Goal: Task Accomplishment & Management: Manage account settings

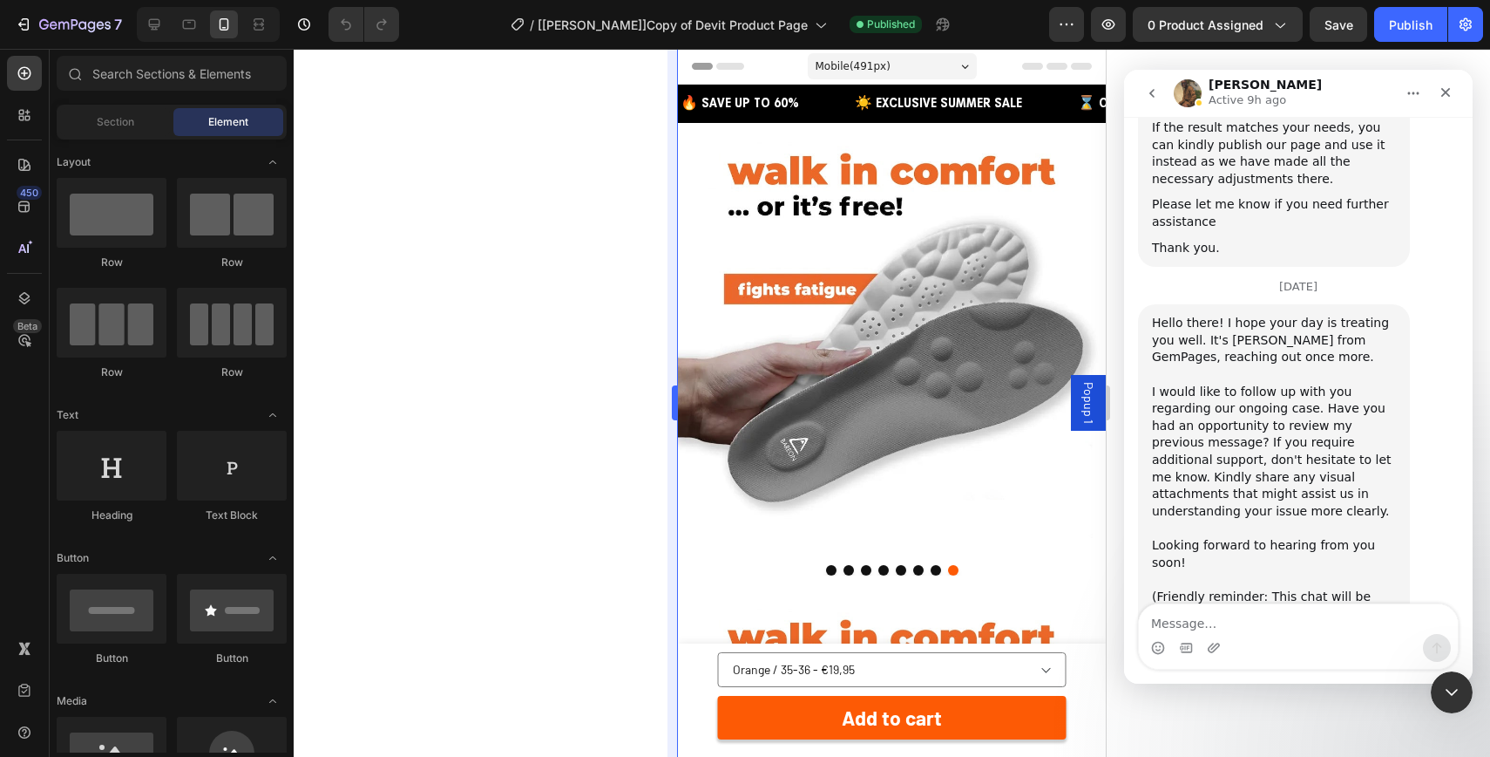
scroll to position [4134, 0]
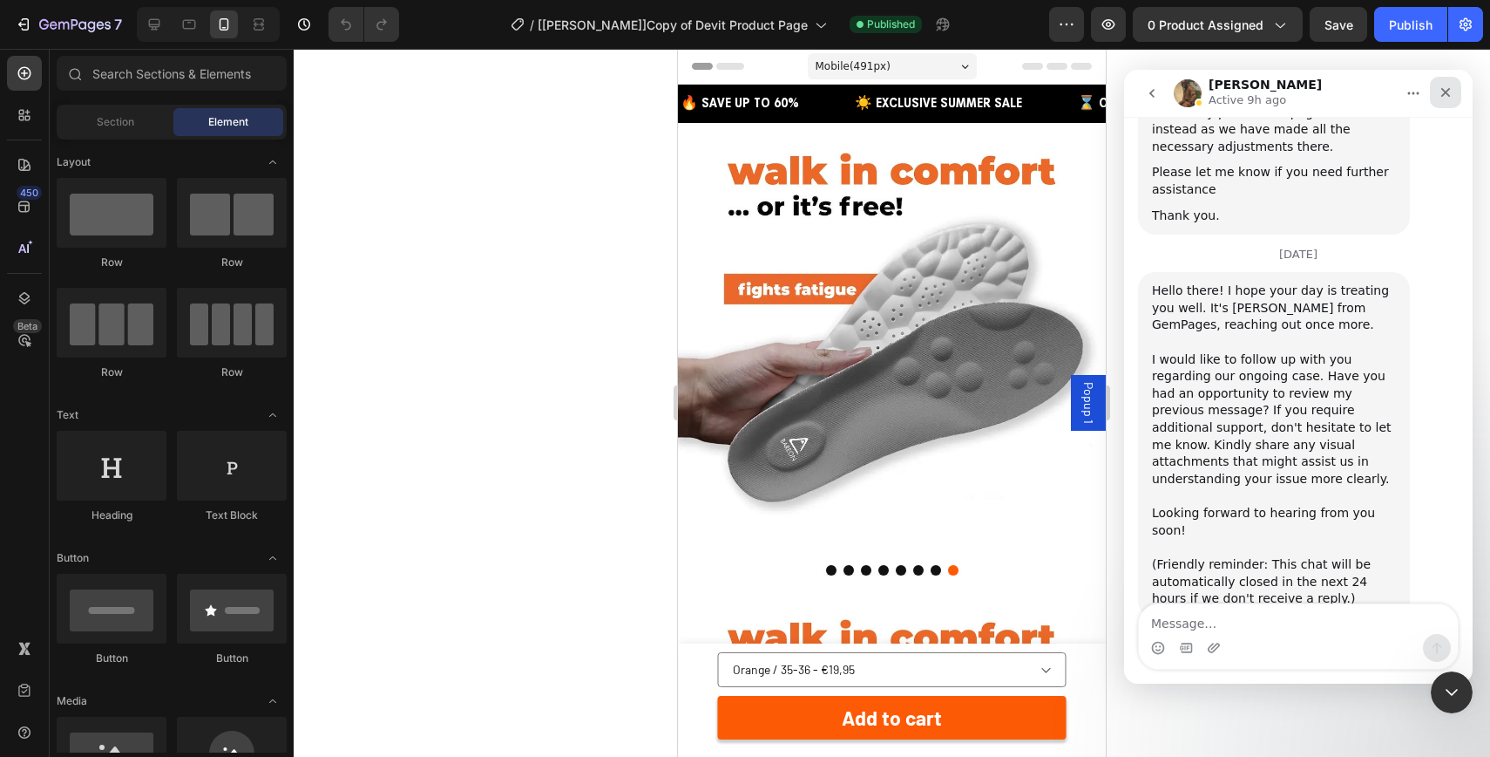
click at [1436, 95] on div "Close" at bounding box center [1445, 92] width 31 height 31
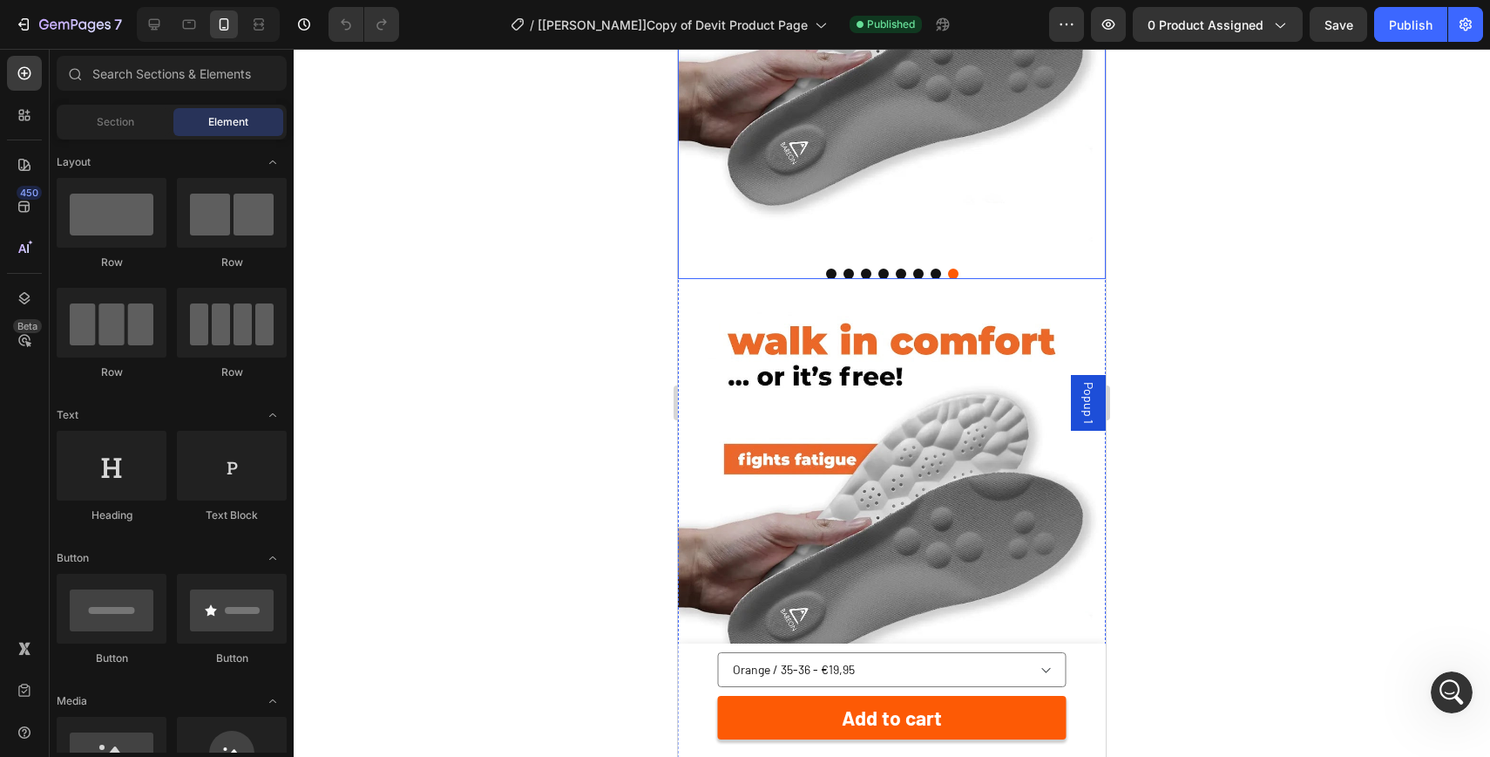
scroll to position [0, 0]
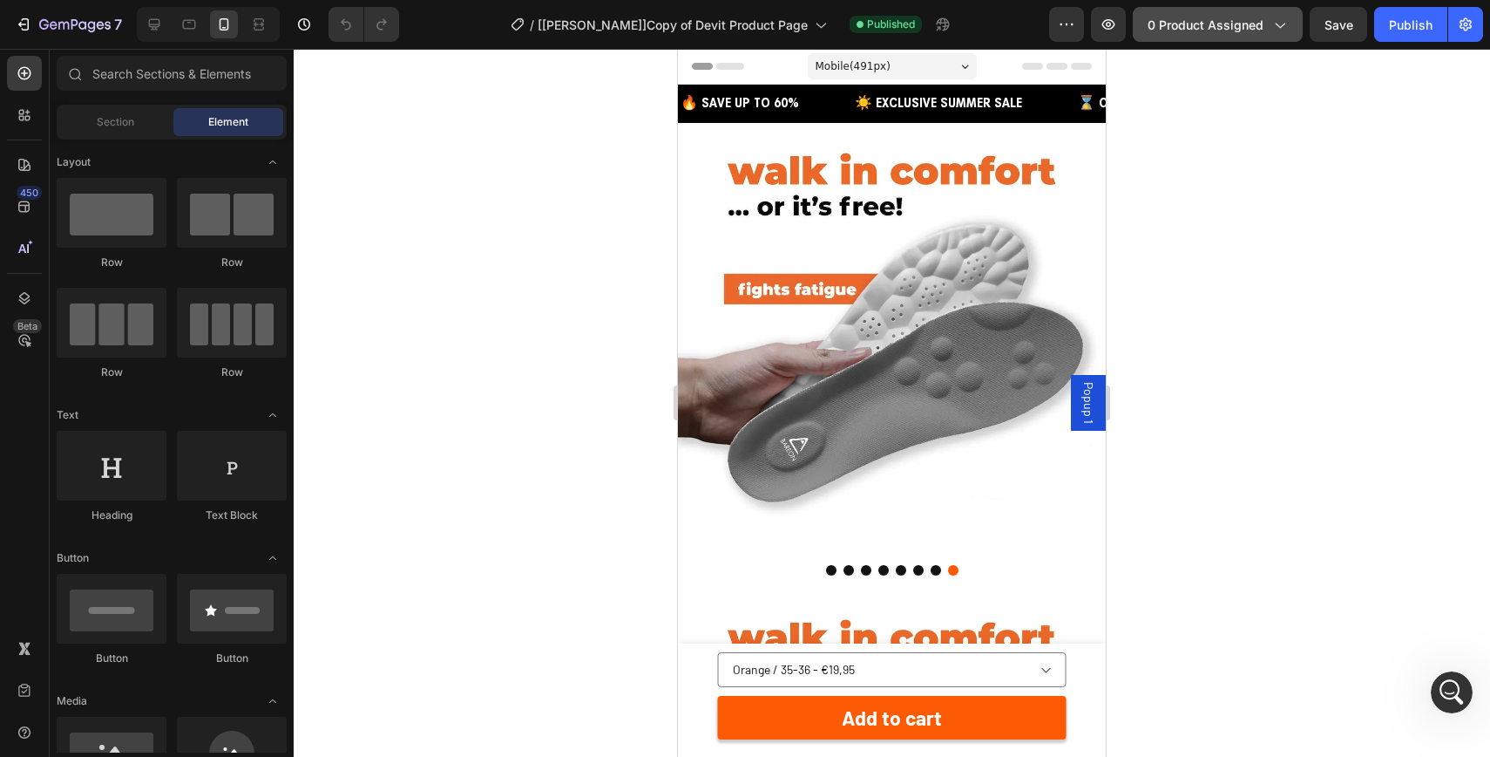
click at [1232, 29] on span "0 product assigned" at bounding box center [1206, 25] width 116 height 18
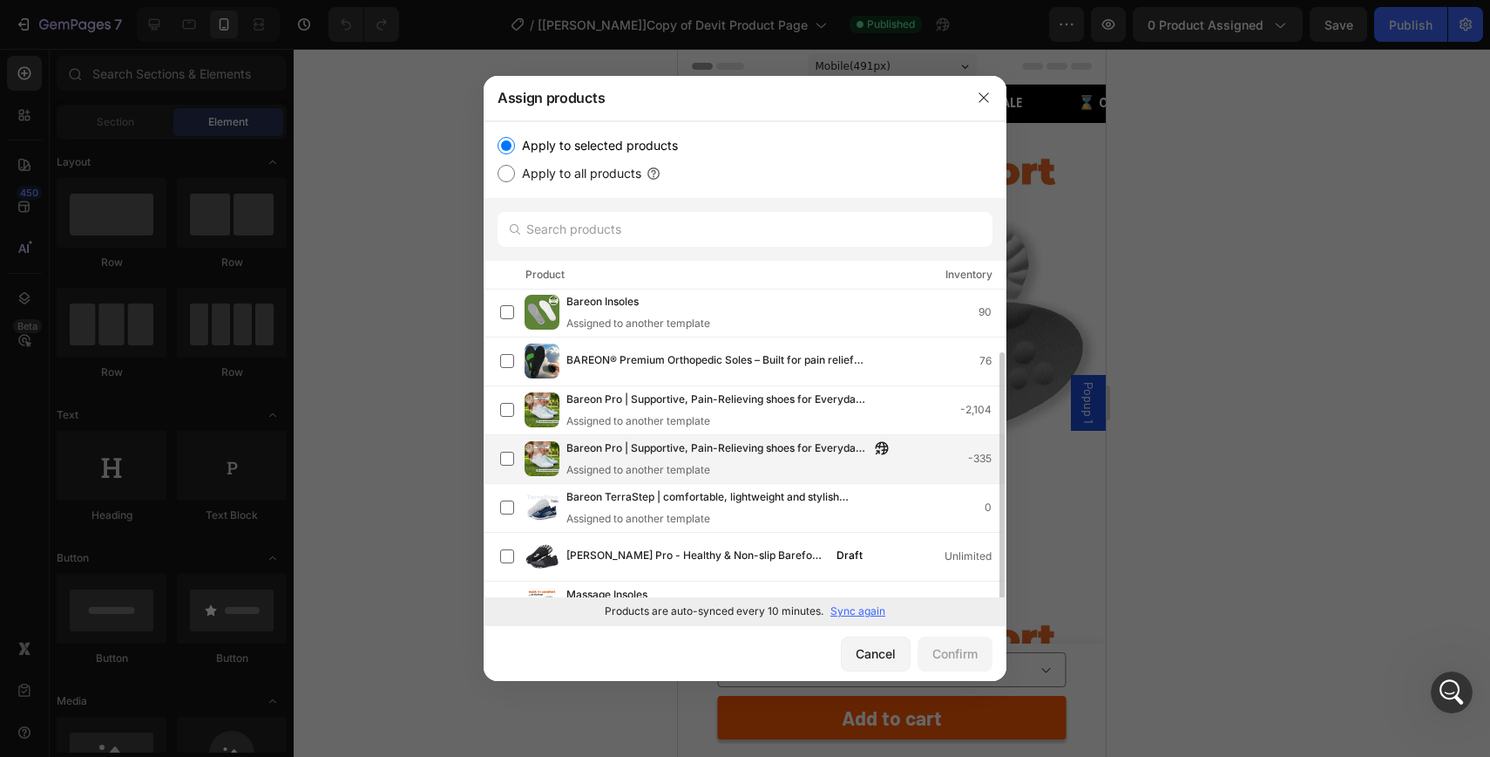
scroll to position [33, 0]
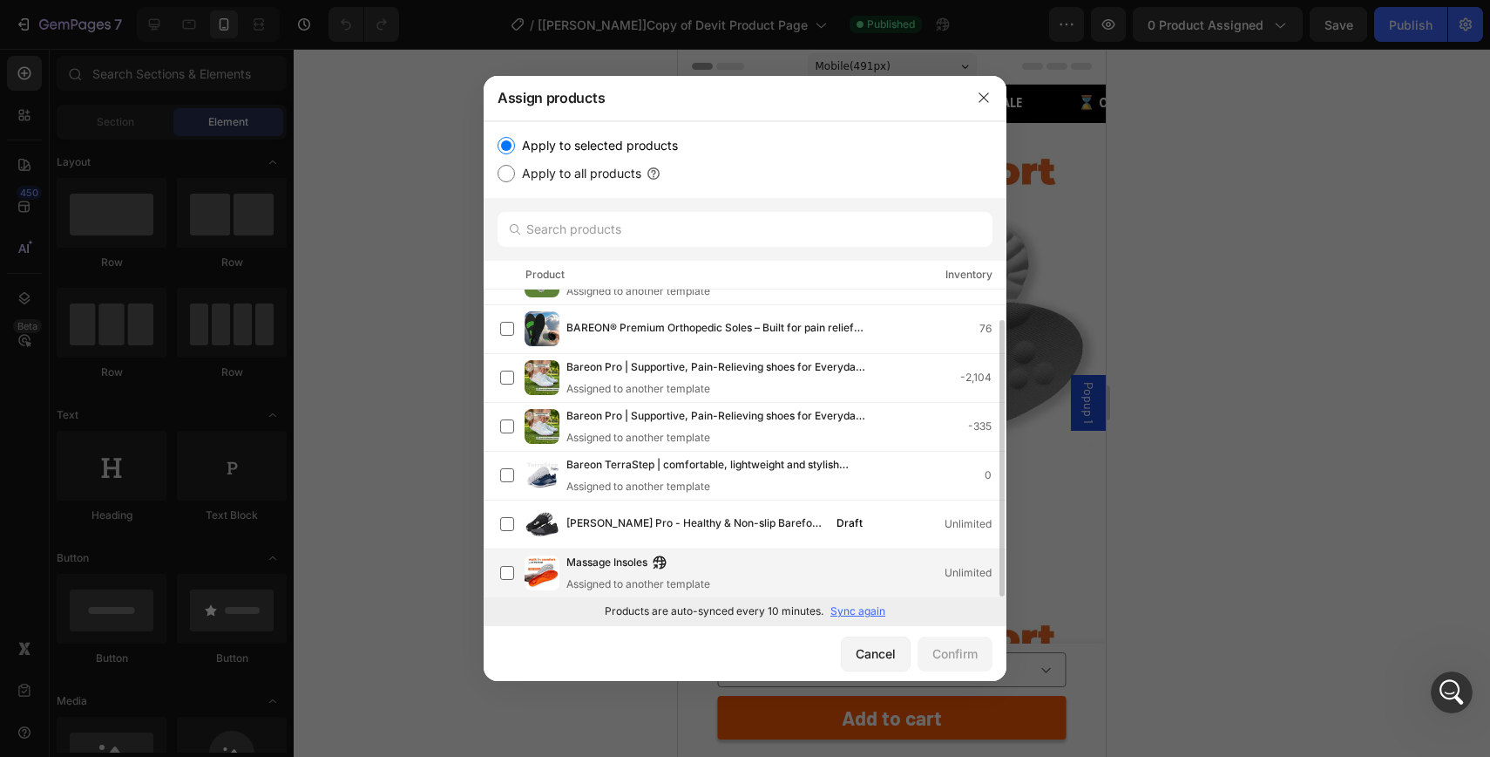
click at [655, 580] on div "Assigned to another template" at bounding box center [639, 584] width 144 height 16
click at [972, 658] on div "Confirm" at bounding box center [955, 653] width 45 height 18
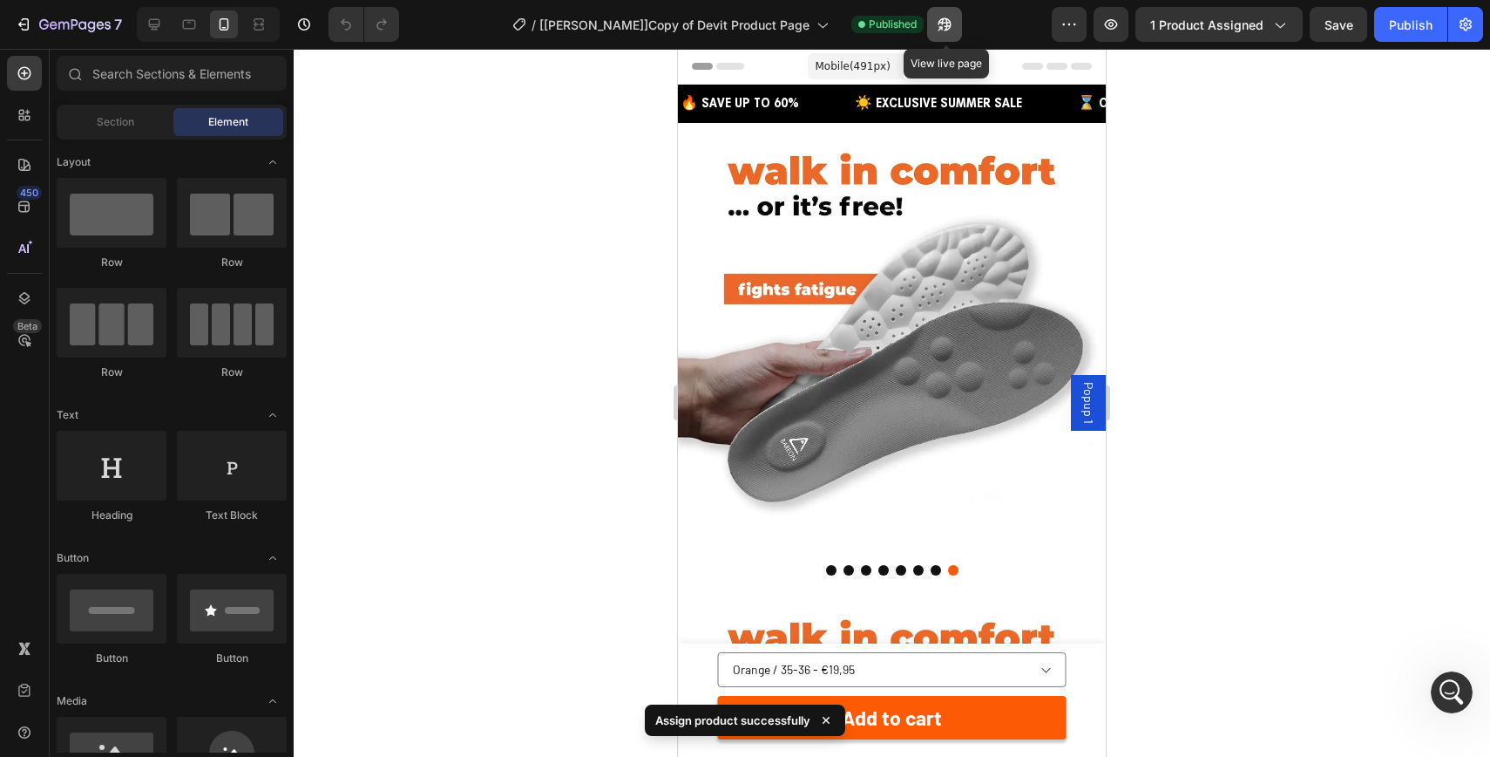
click at [941, 20] on icon "button" at bounding box center [944, 24] width 17 height 17
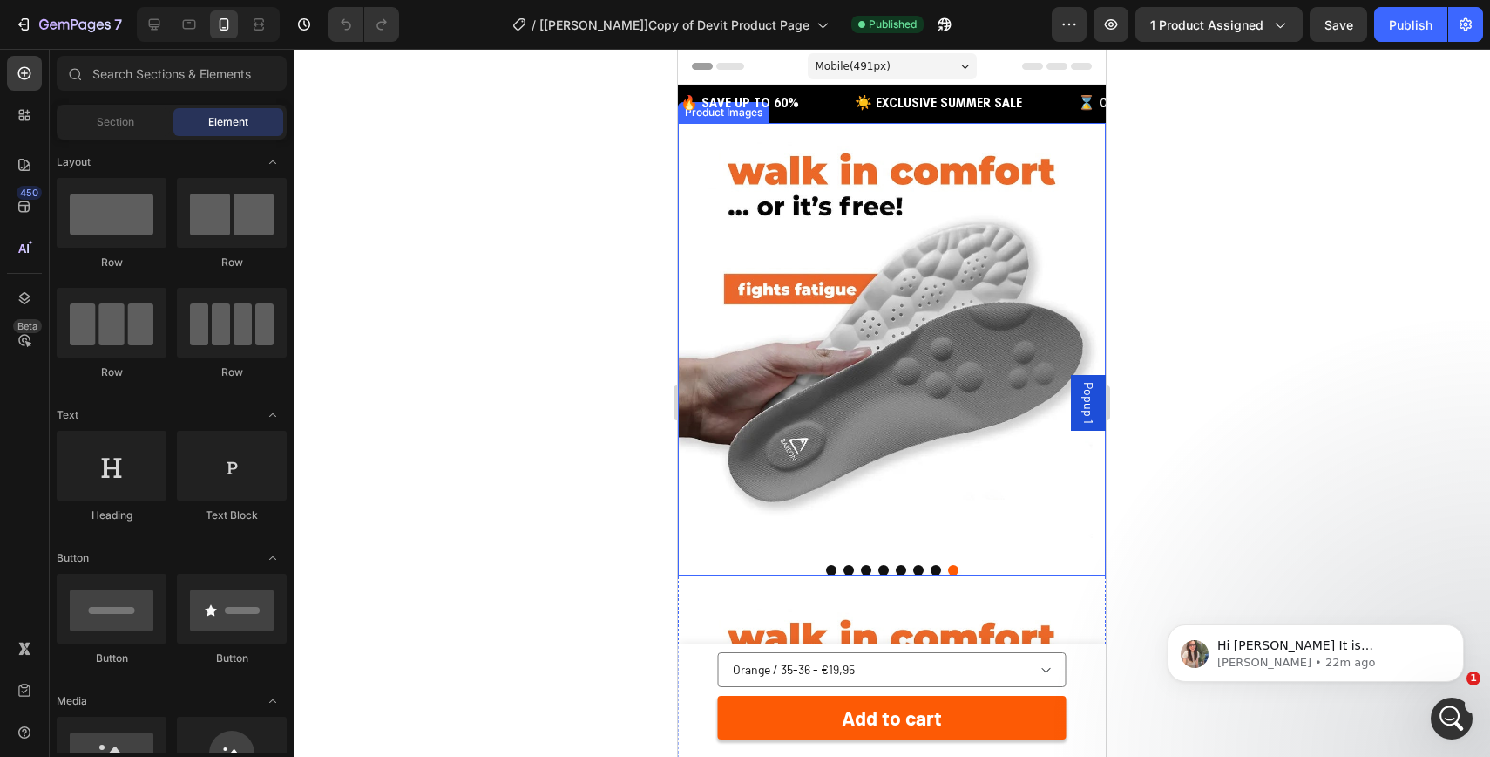
scroll to position [4517, 0]
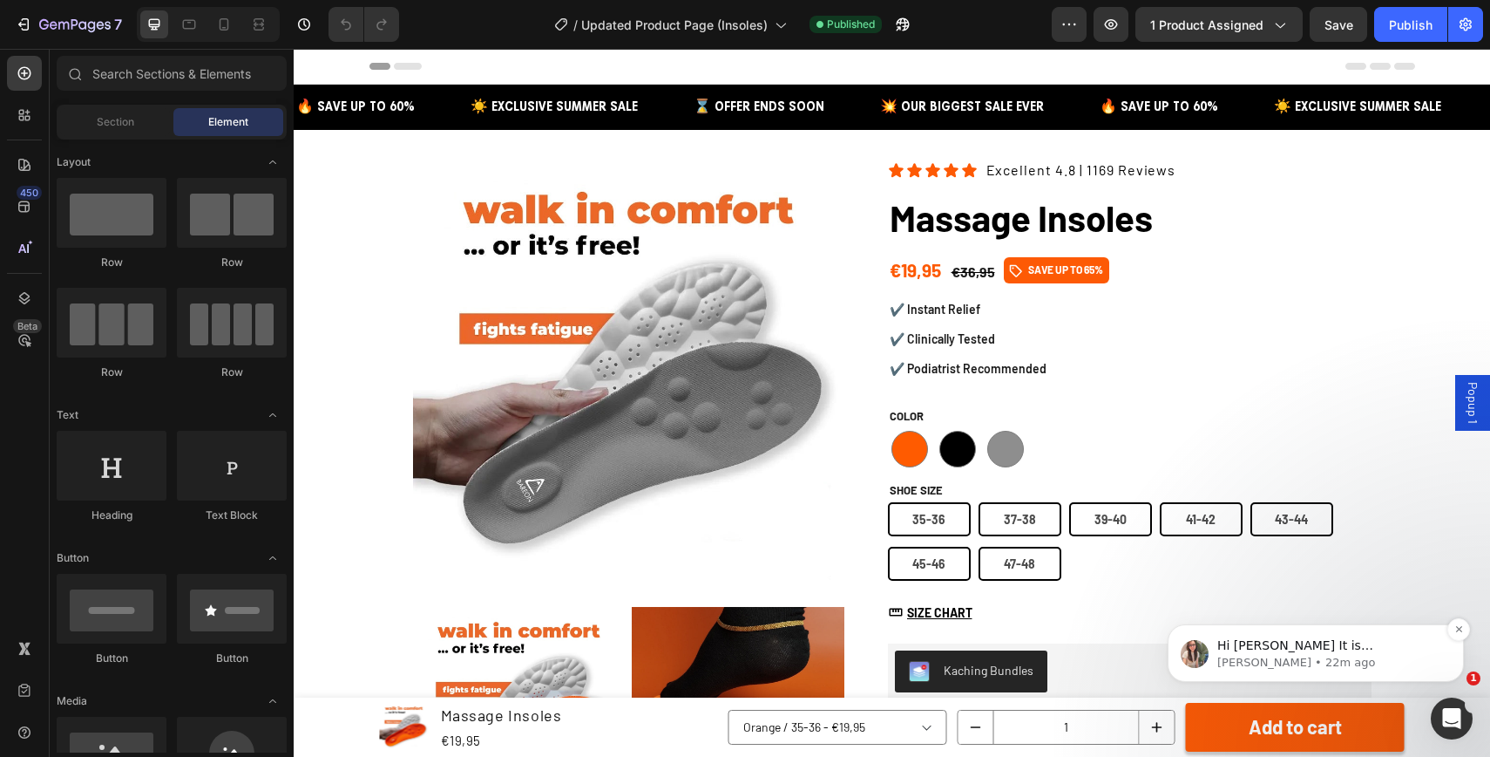
click at [1372, 637] on p "Hi Lara It is Ann joining the conversation with Abraham for your support. Hope …" at bounding box center [1330, 645] width 225 height 17
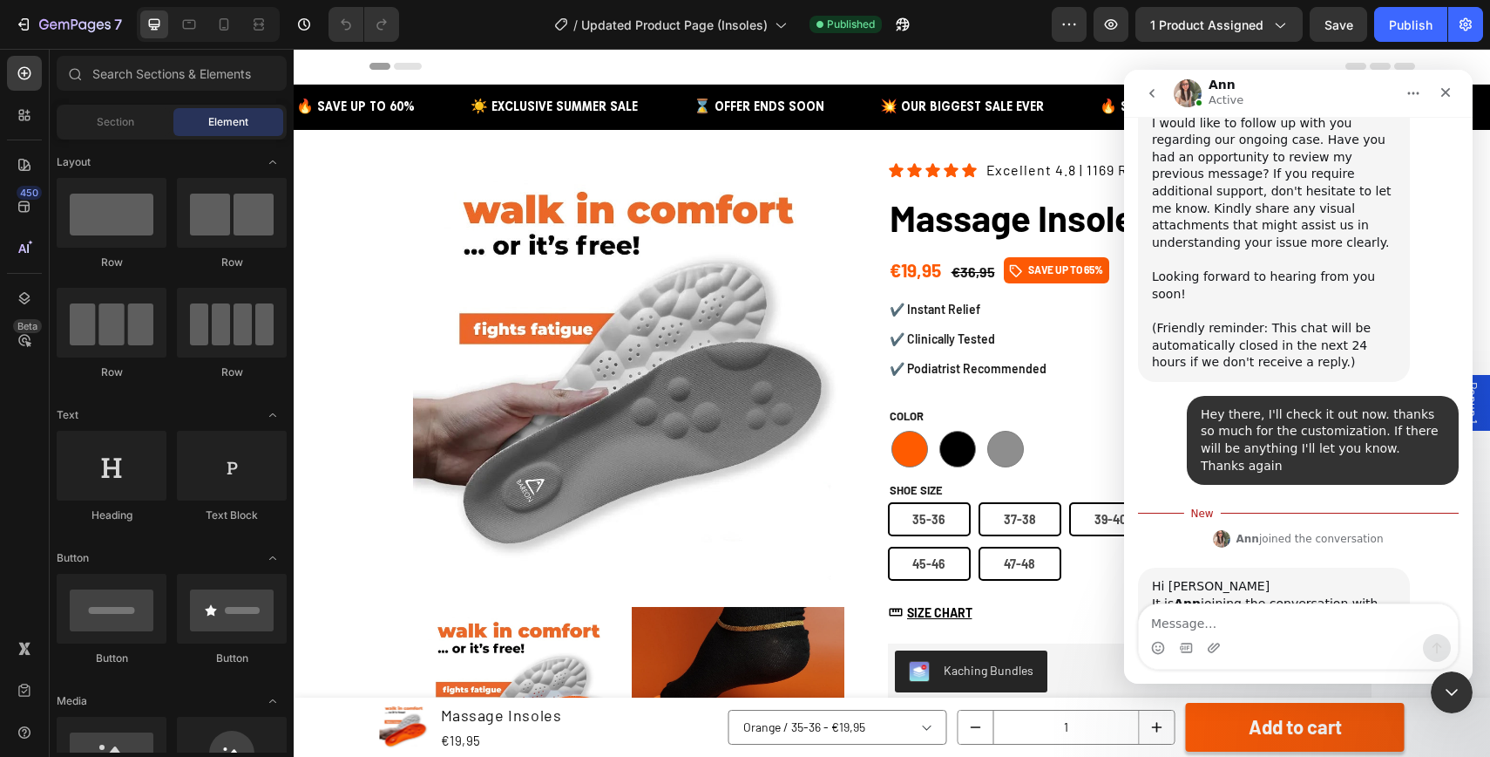
scroll to position [4545, 0]
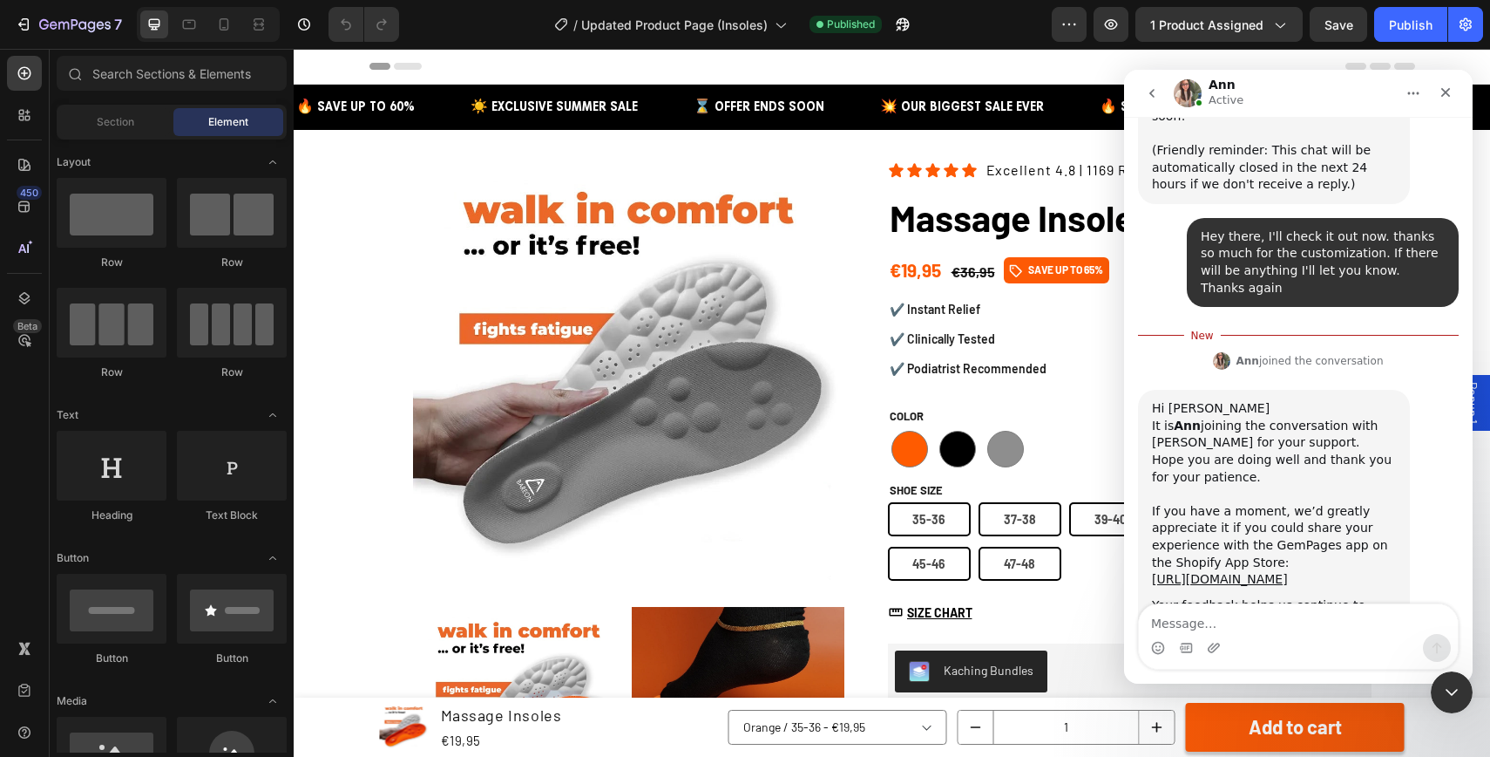
click at [1309, 571] on div "https://apps.shopify.com/gempages#modal-show=ReviewListingModal" at bounding box center [1274, 579] width 244 height 17
click at [1288, 572] on link "https://apps.shopify.com/gempages#modal-show=ReviewListingModal" at bounding box center [1220, 579] width 136 height 14
click at [1449, 91] on icon "Close" at bounding box center [1446, 92] width 14 height 14
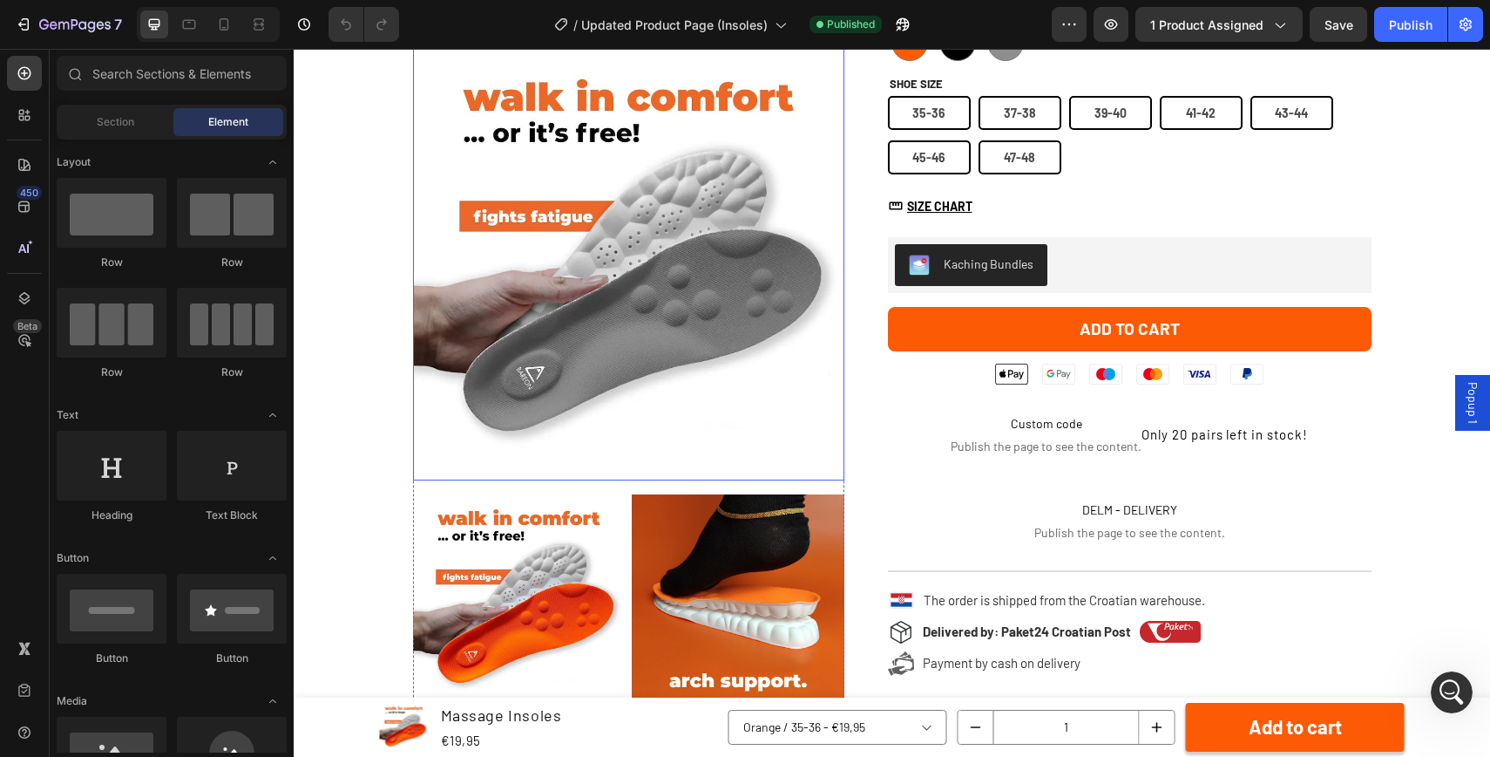
scroll to position [0, 0]
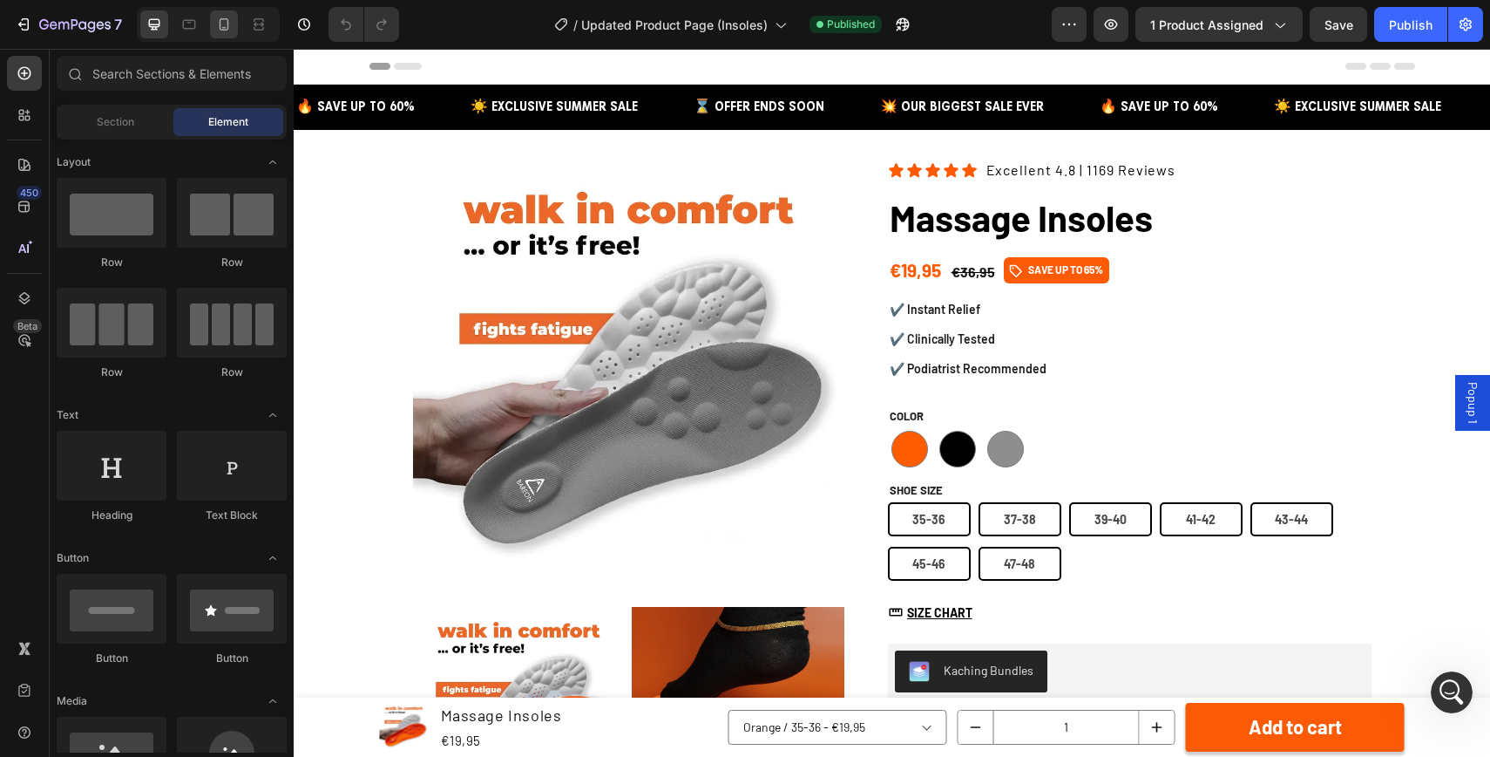
click at [224, 34] on div at bounding box center [224, 24] width 28 height 28
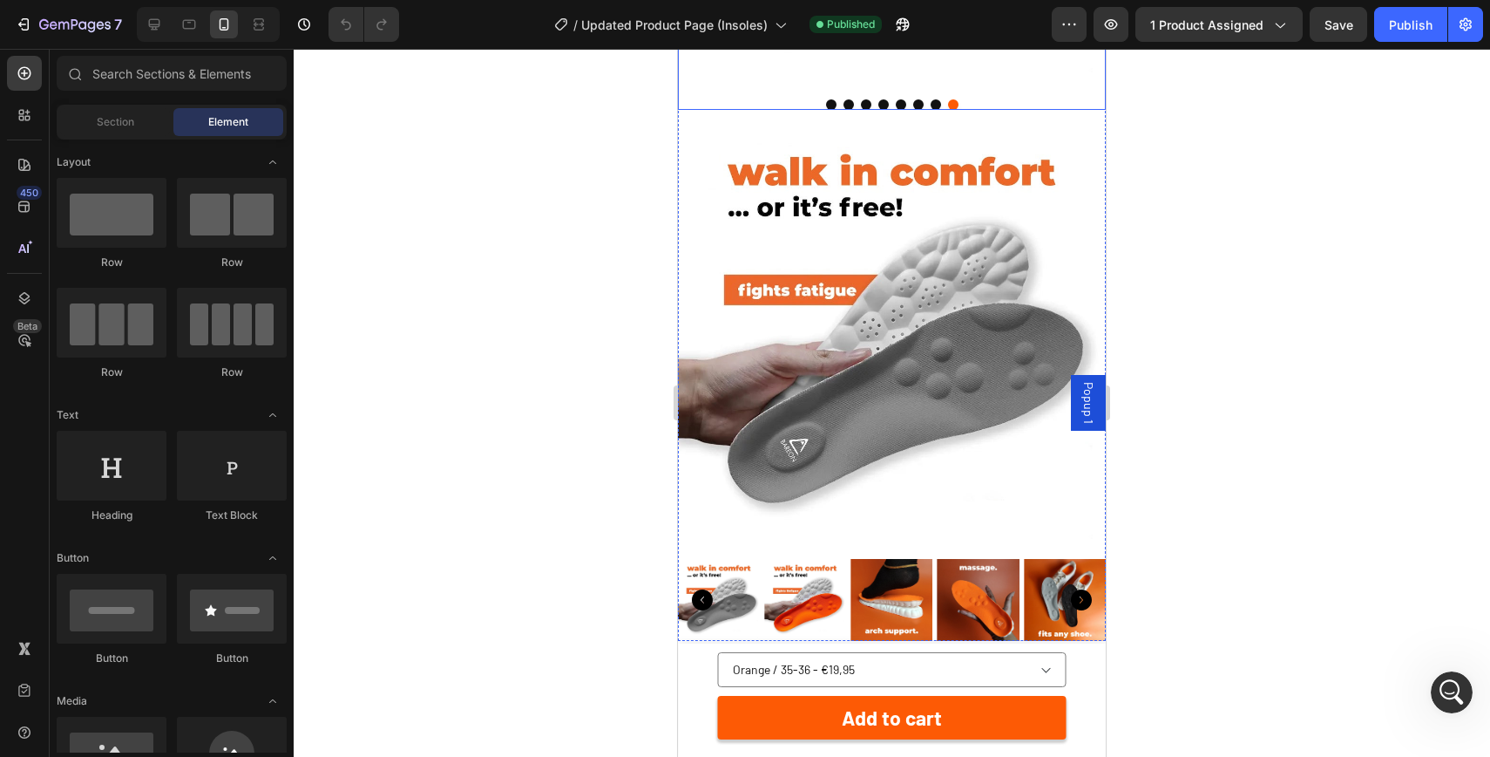
scroll to position [445, 0]
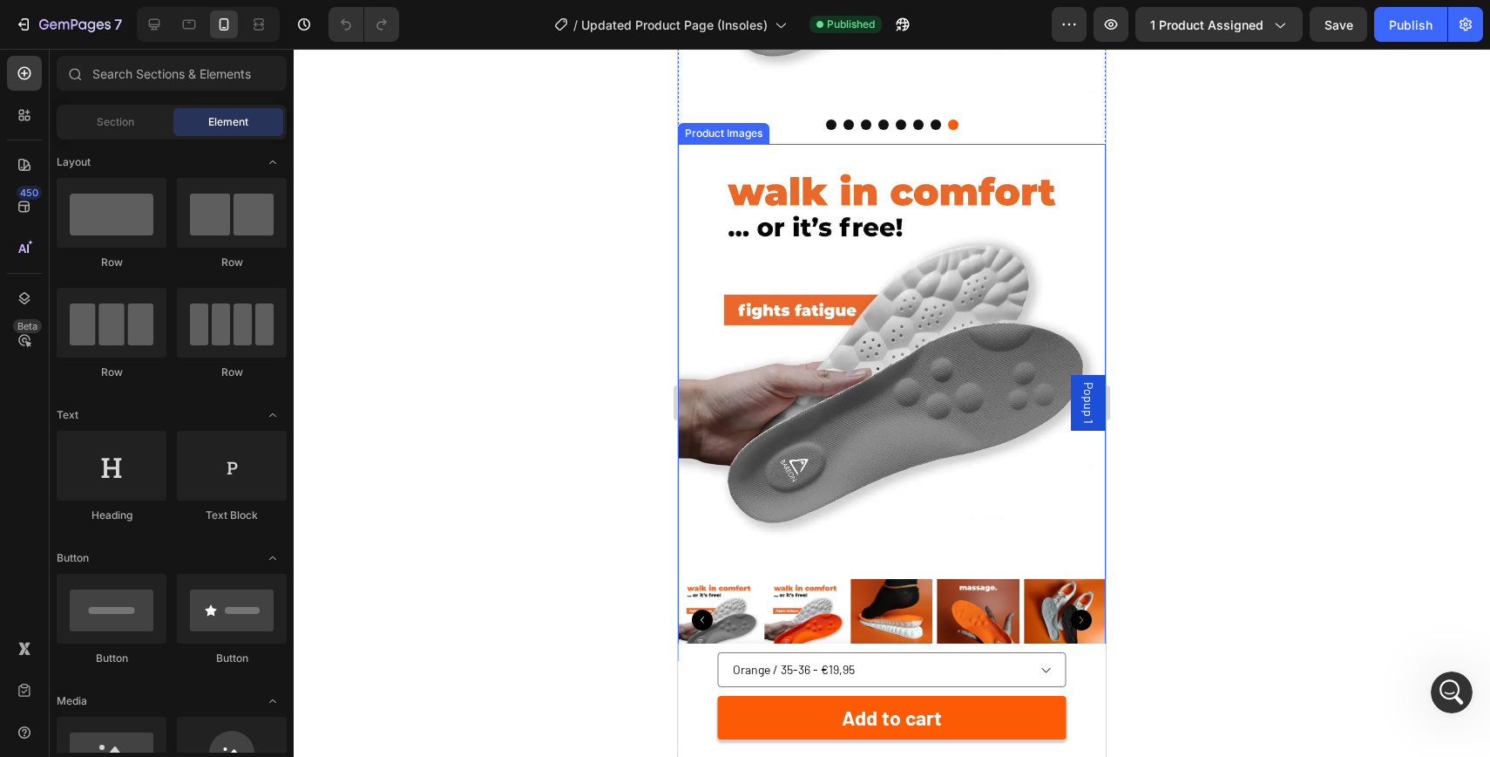
click at [866, 261] on img at bounding box center [892, 358] width 428 height 428
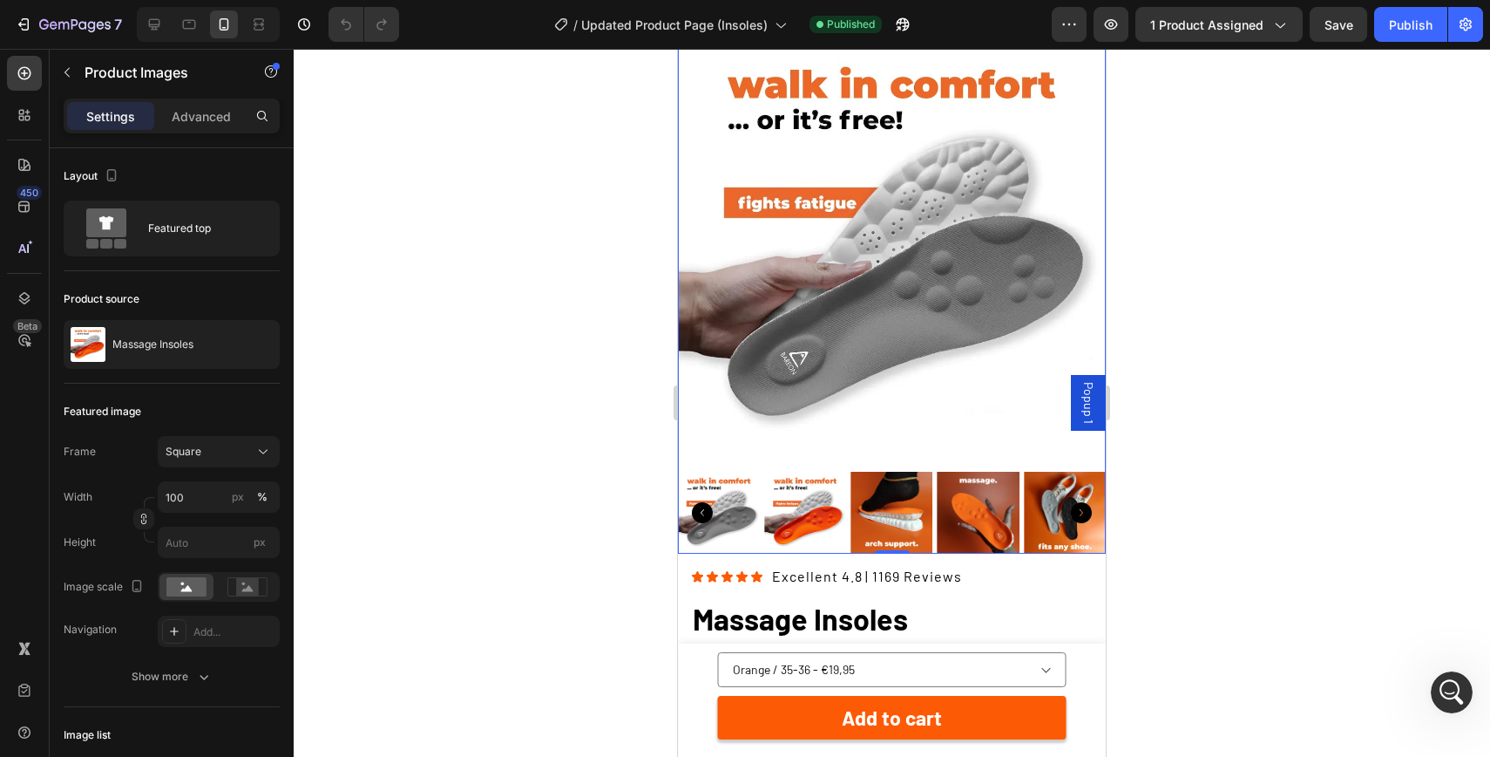
scroll to position [603, 0]
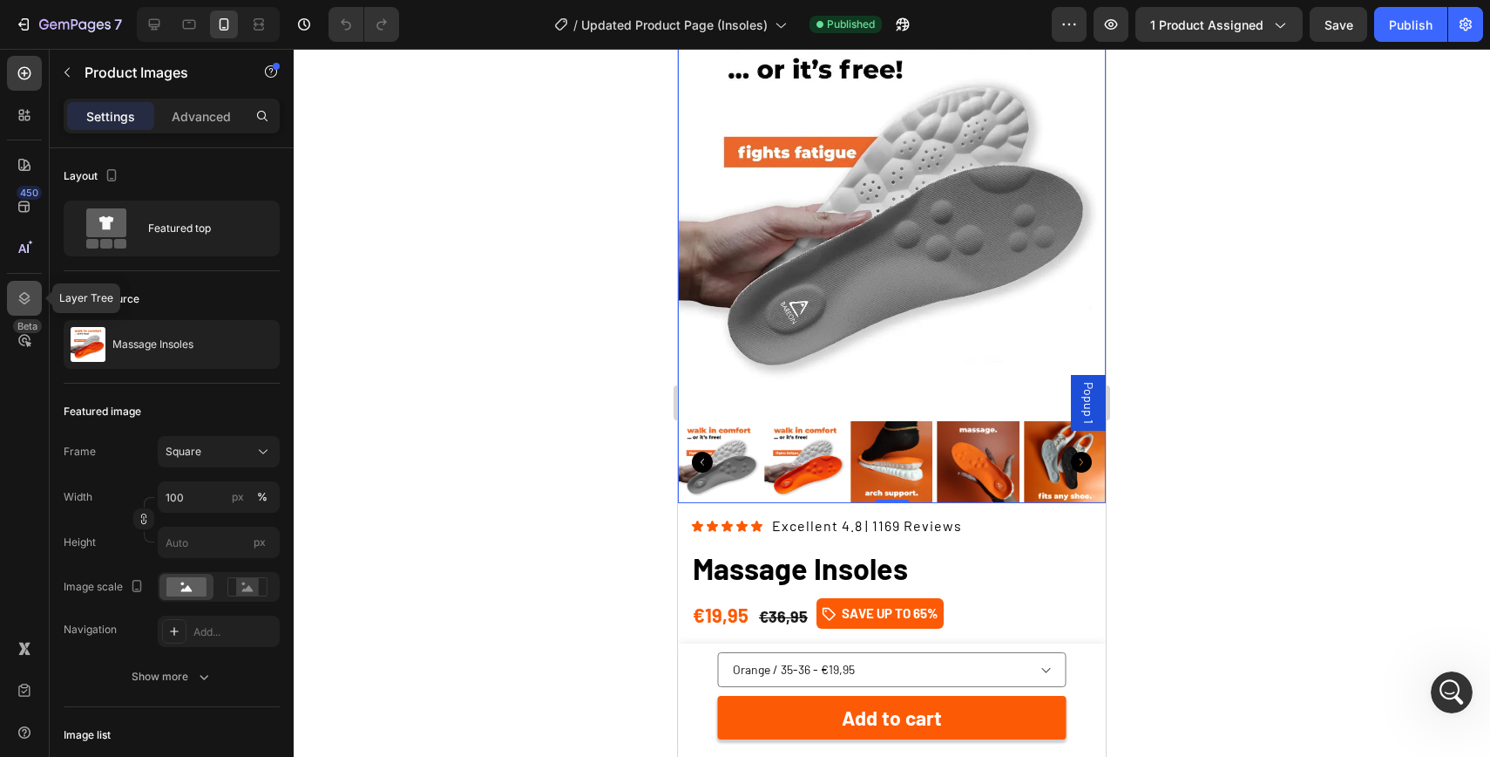
click at [28, 289] on icon at bounding box center [24, 297] width 17 height 17
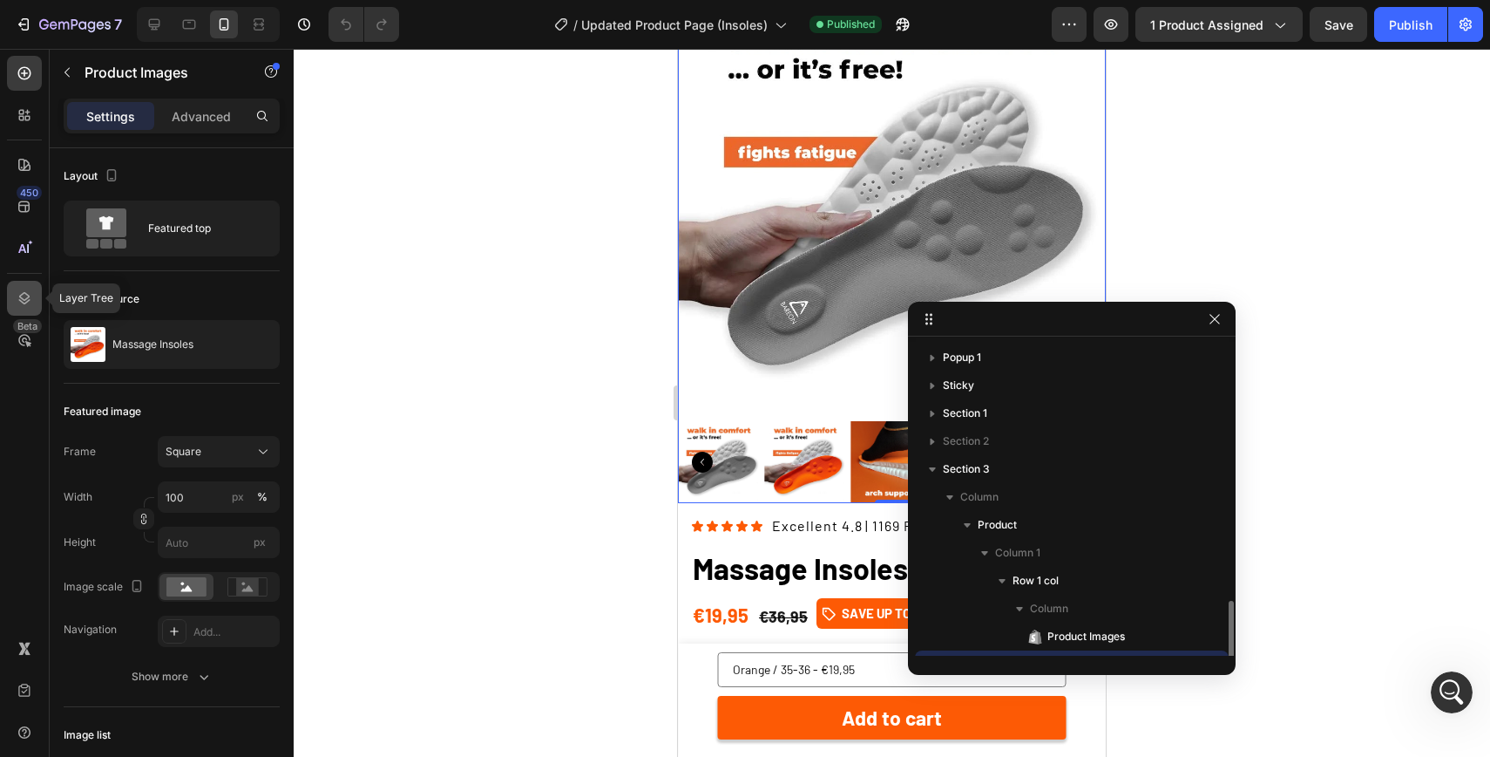
scroll to position [182, 0]
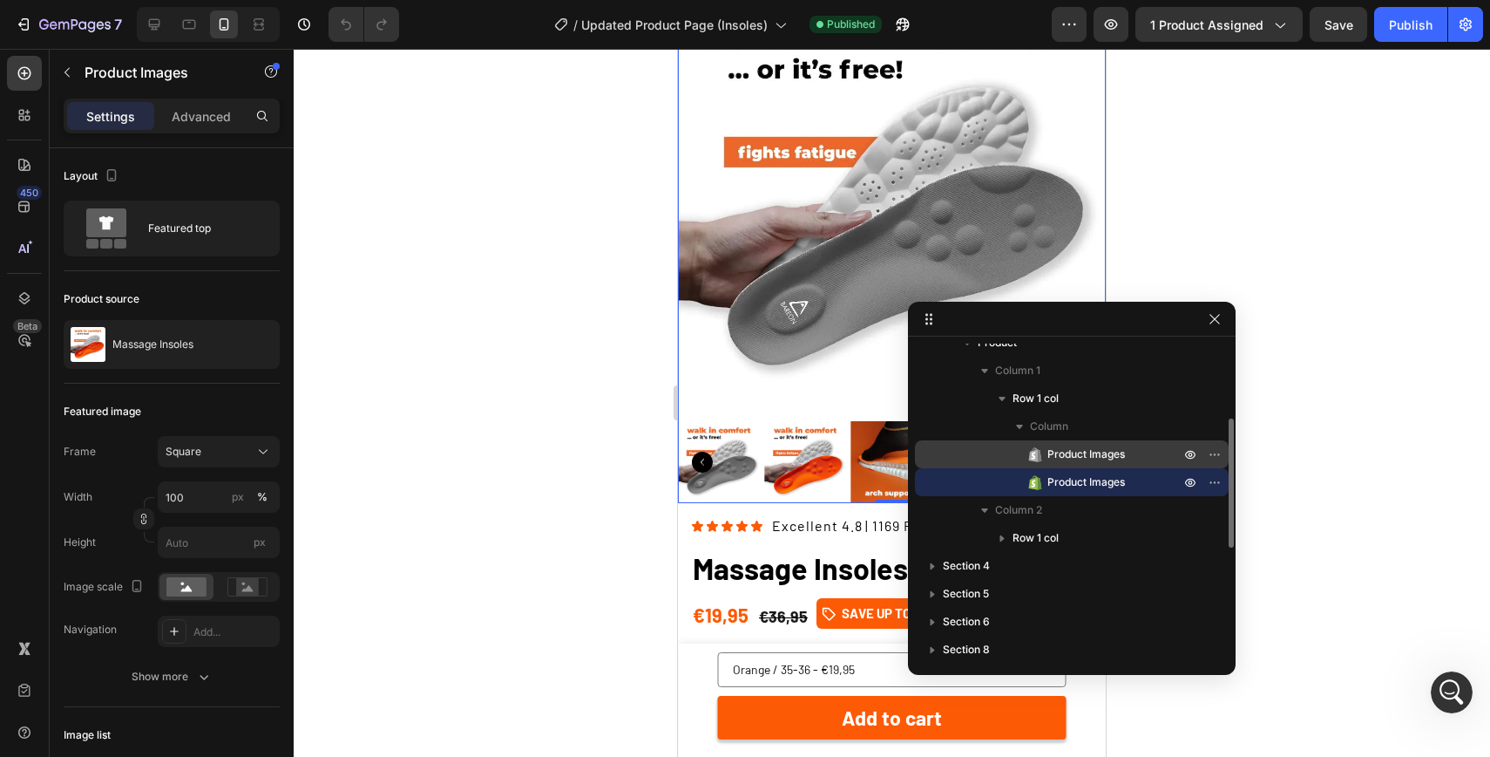
click at [1105, 448] on span "Product Images" at bounding box center [1087, 453] width 78 height 17
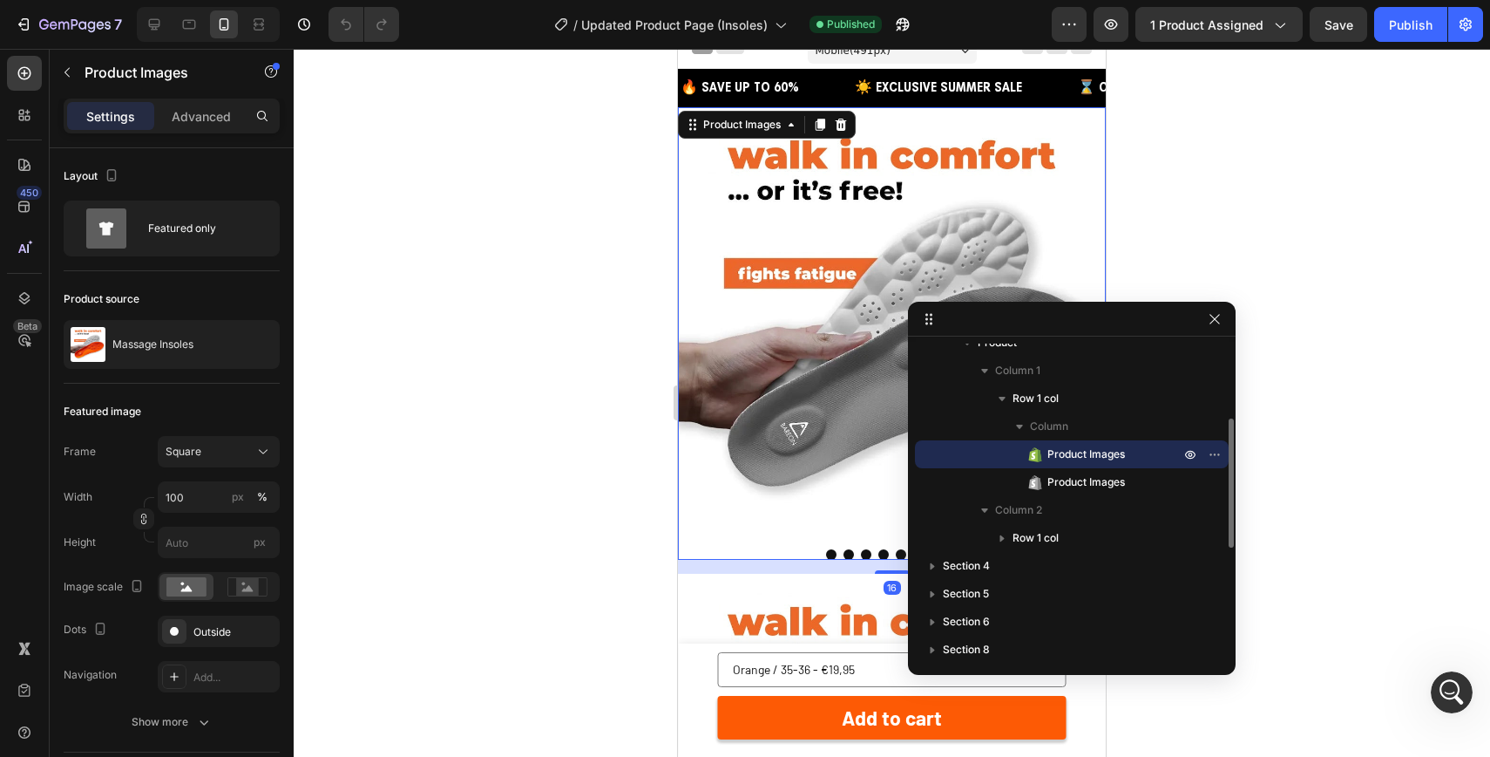
scroll to position [13, 0]
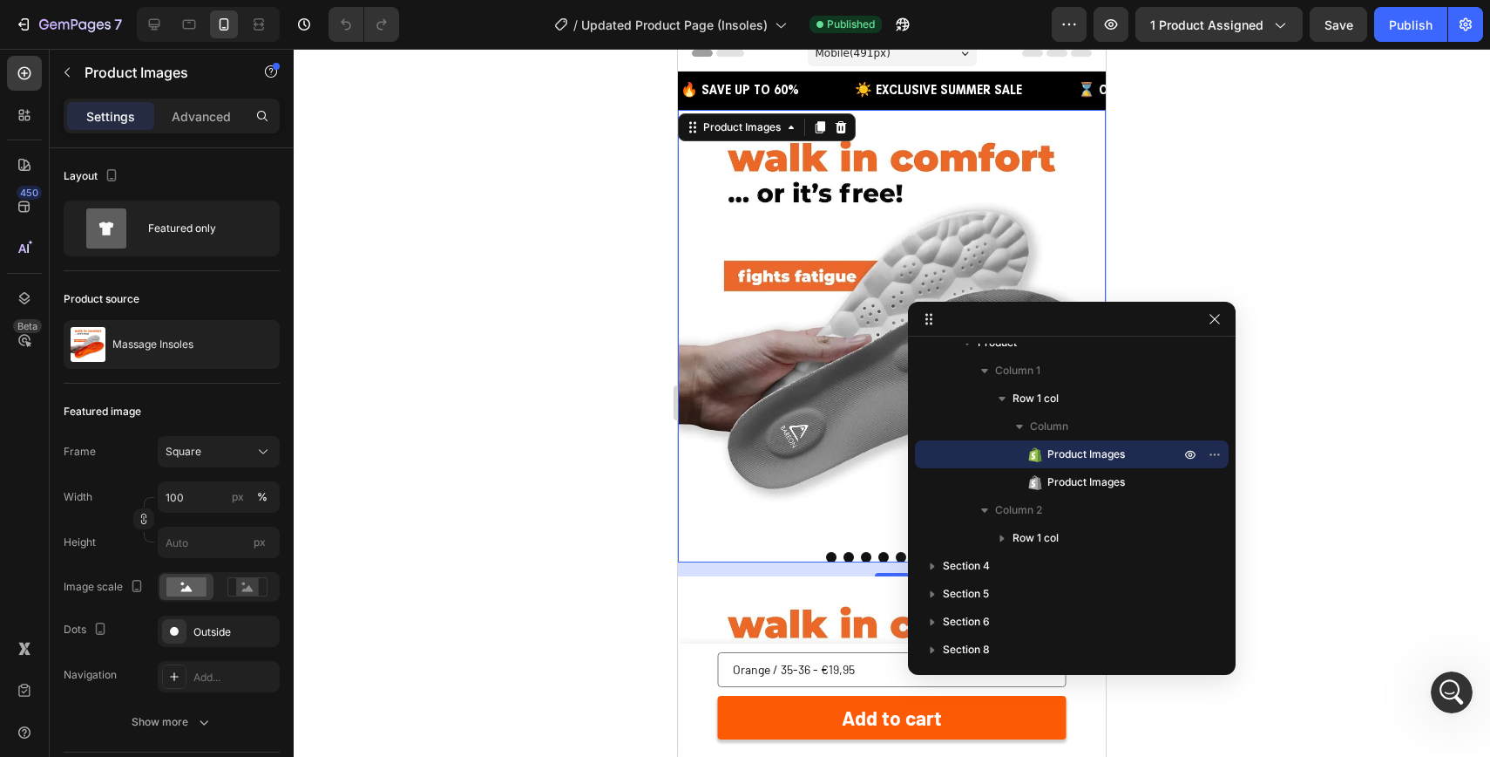
click at [1246, 171] on div at bounding box center [892, 403] width 1197 height 708
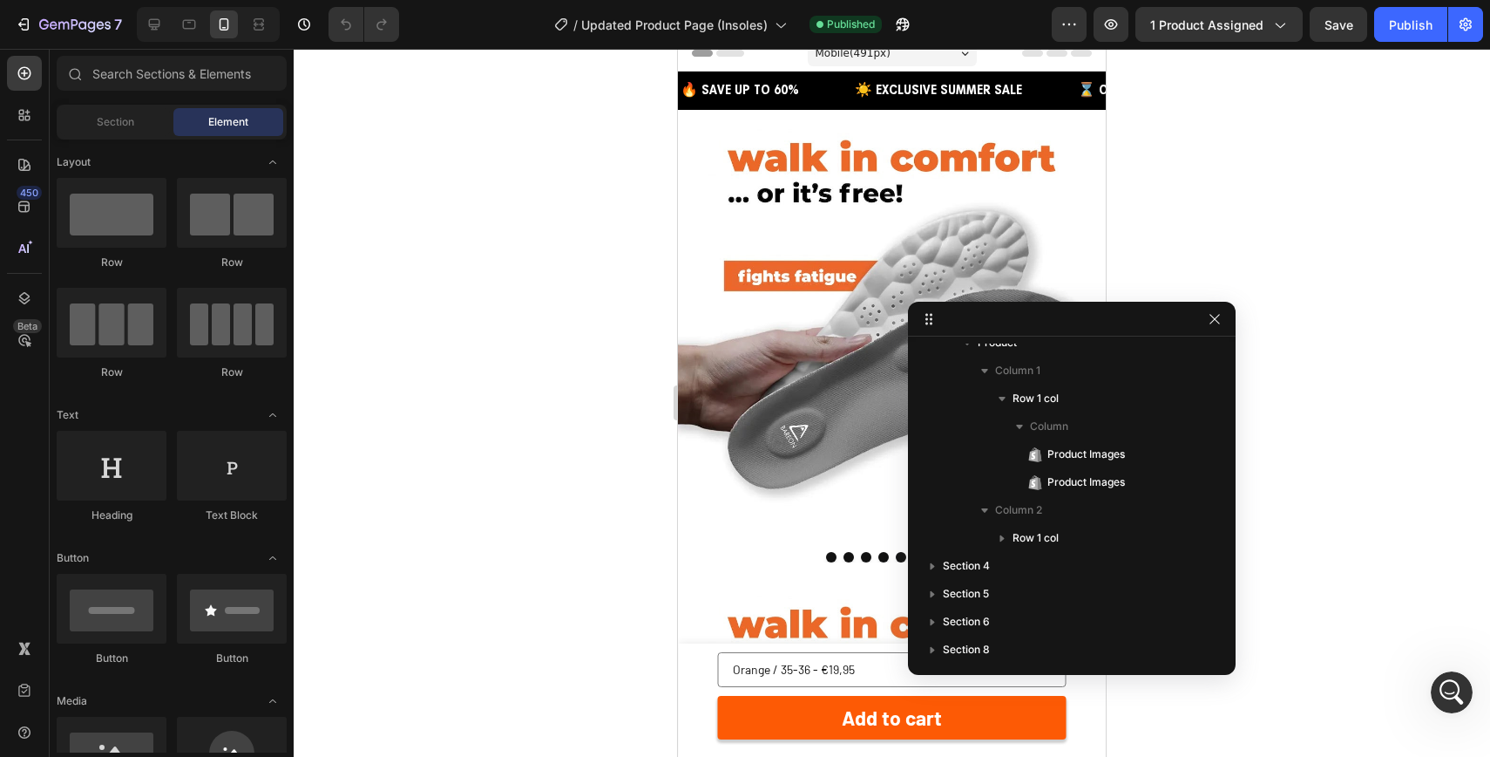
click at [0, 0] on div at bounding box center [0, 0] width 0 height 0
click at [1215, 322] on icon "button" at bounding box center [1215, 319] width 14 height 14
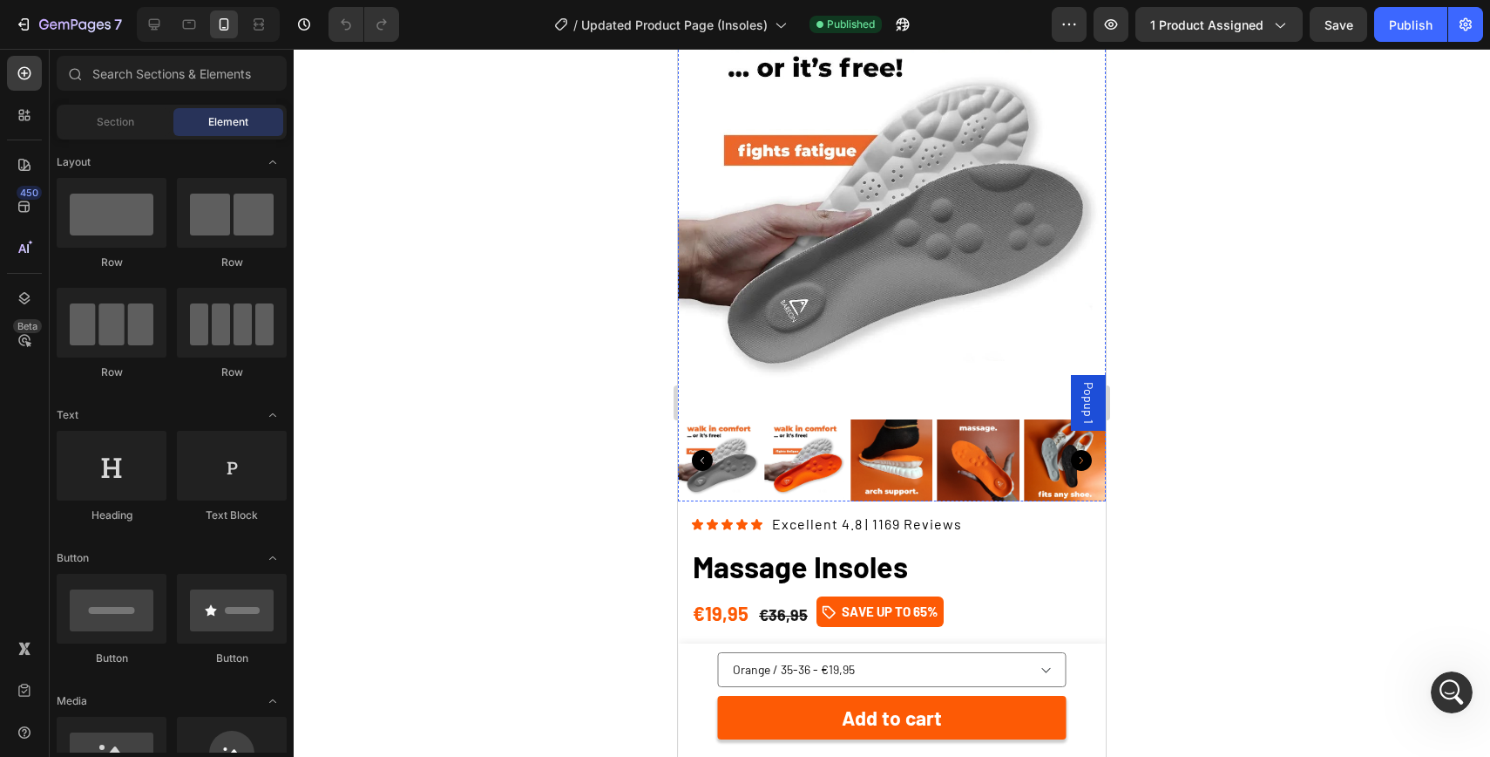
scroll to position [0, 0]
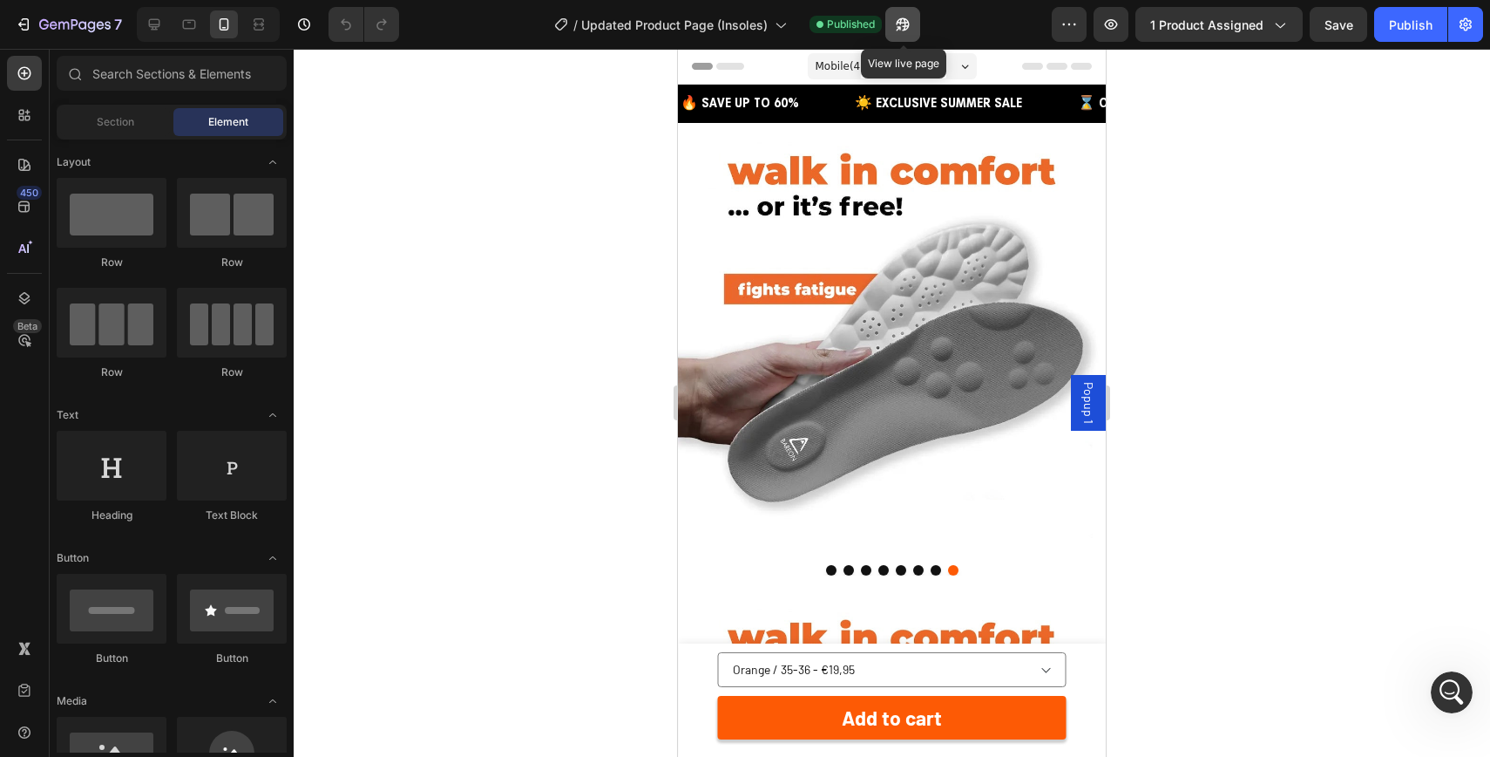
click at [900, 26] on icon "button" at bounding box center [898, 28] width 4 height 4
